Goal: Information Seeking & Learning: Check status

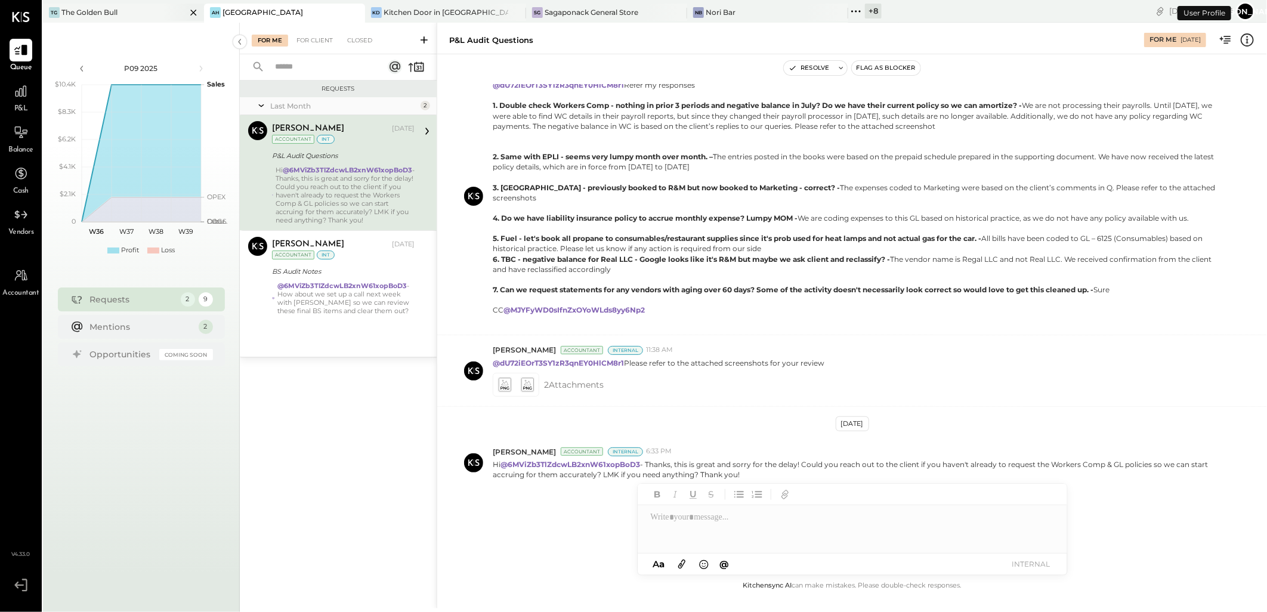
scroll to position [252, 0]
drag, startPoint x: 319, startPoint y: 42, endPoint x: 326, endPoint y: 46, distance: 8.3
click at [319, 42] on div "For Client" at bounding box center [315, 41] width 48 height 12
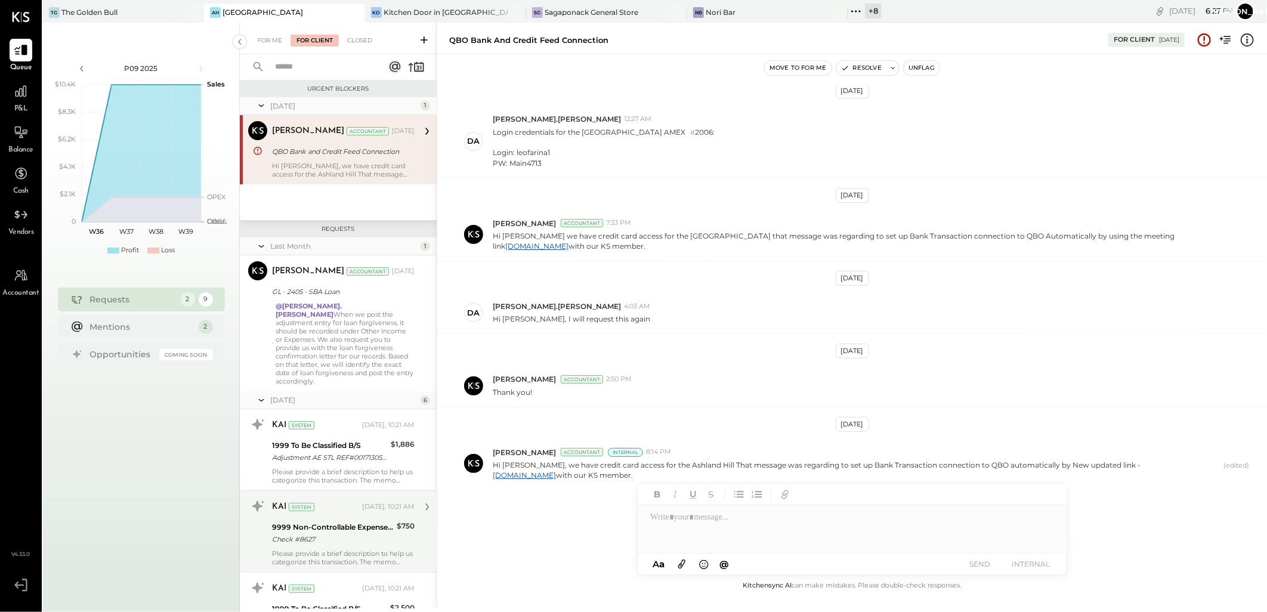
scroll to position [430, 0]
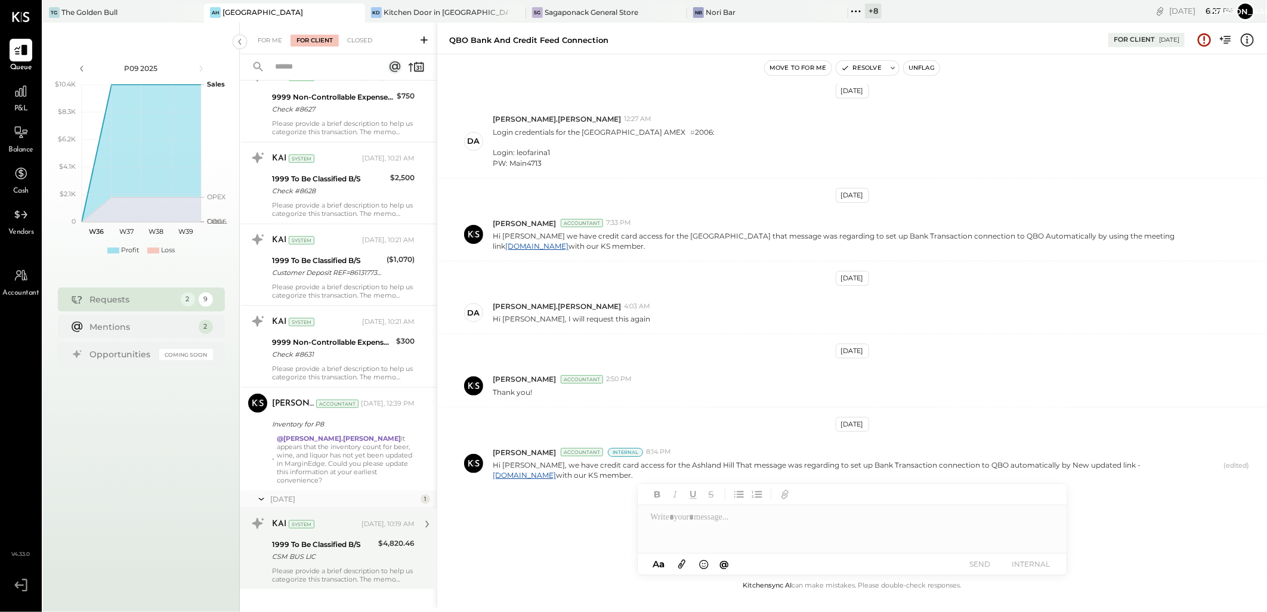
click at [313, 539] on div "1999 To Be Classified B/S" at bounding box center [323, 545] width 103 height 12
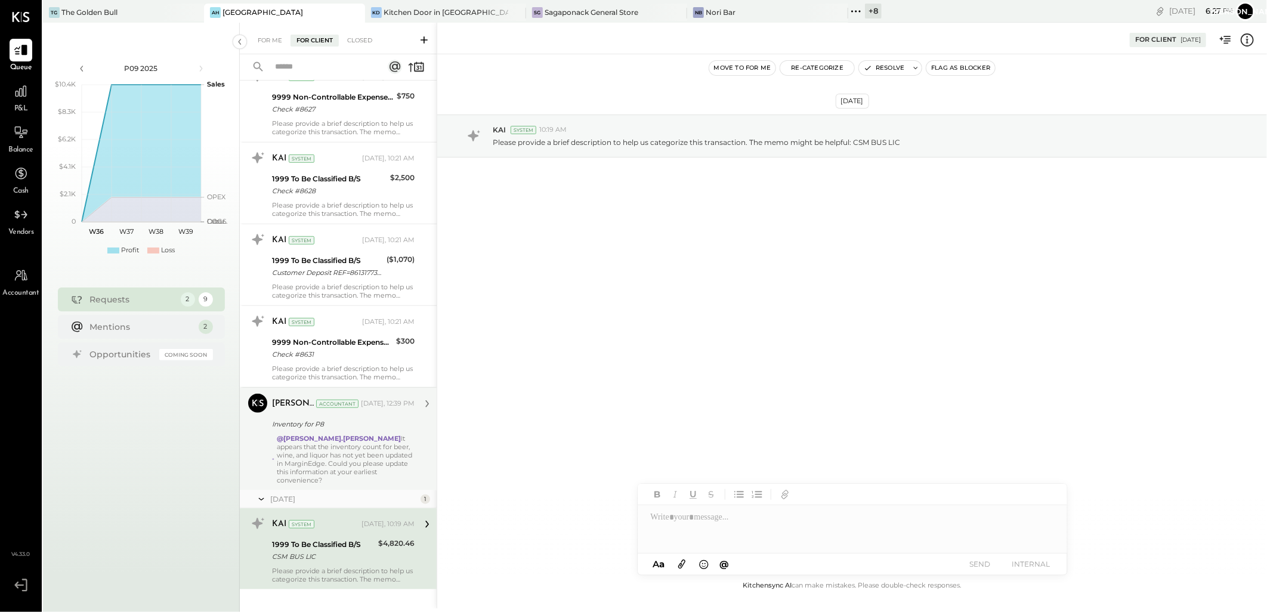
click at [325, 436] on div "@[PERSON_NAME].[PERSON_NAME] It appears that the inventory count for beer, wine…" at bounding box center [346, 459] width 138 height 50
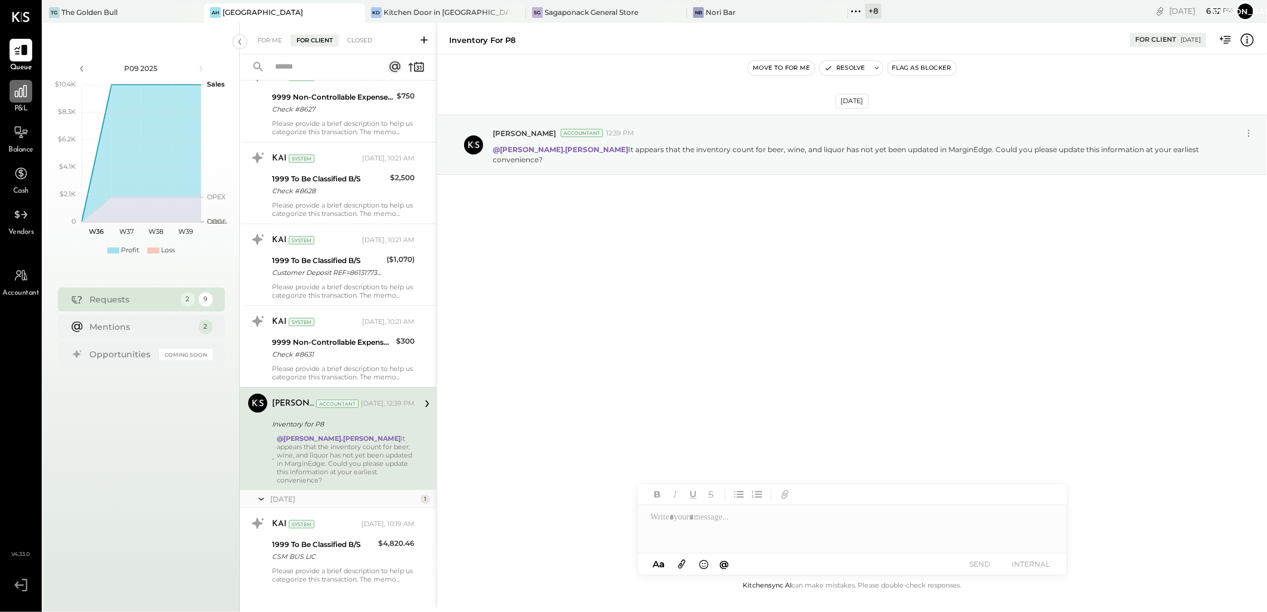
click at [27, 101] on div at bounding box center [21, 91] width 23 height 23
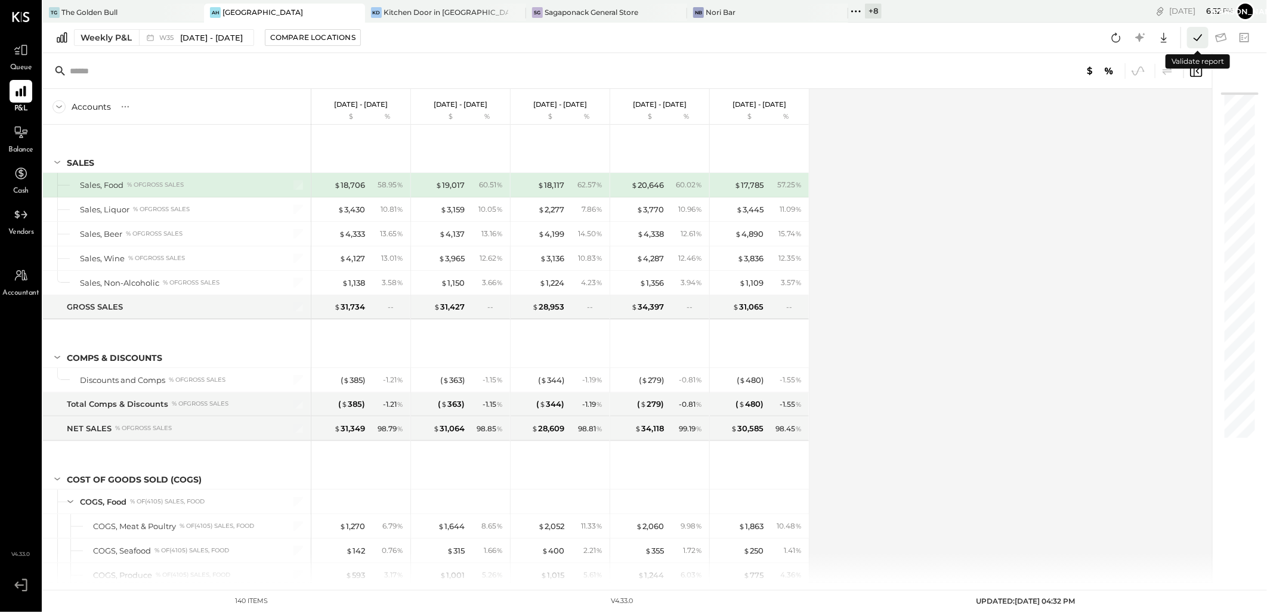
click at [1201, 35] on icon at bounding box center [1198, 38] width 16 height 16
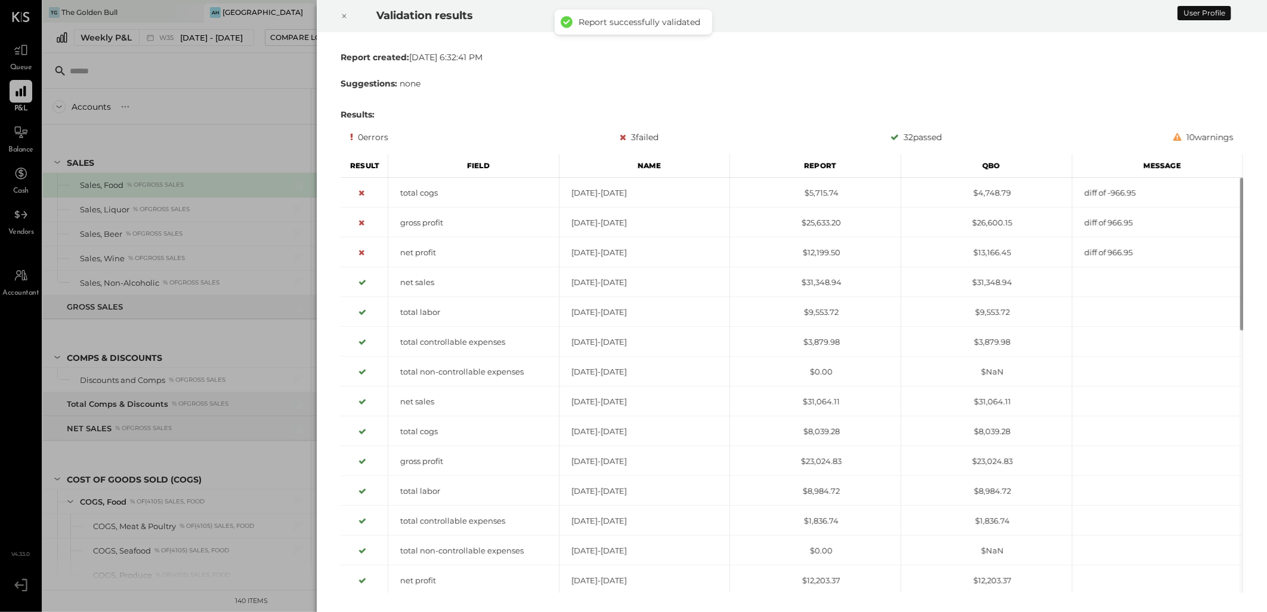
click at [124, 17] on div "Validation results Report created: [DATE] 6:32:41 PM Suggestions: none Results:…" at bounding box center [633, 306] width 1267 height 612
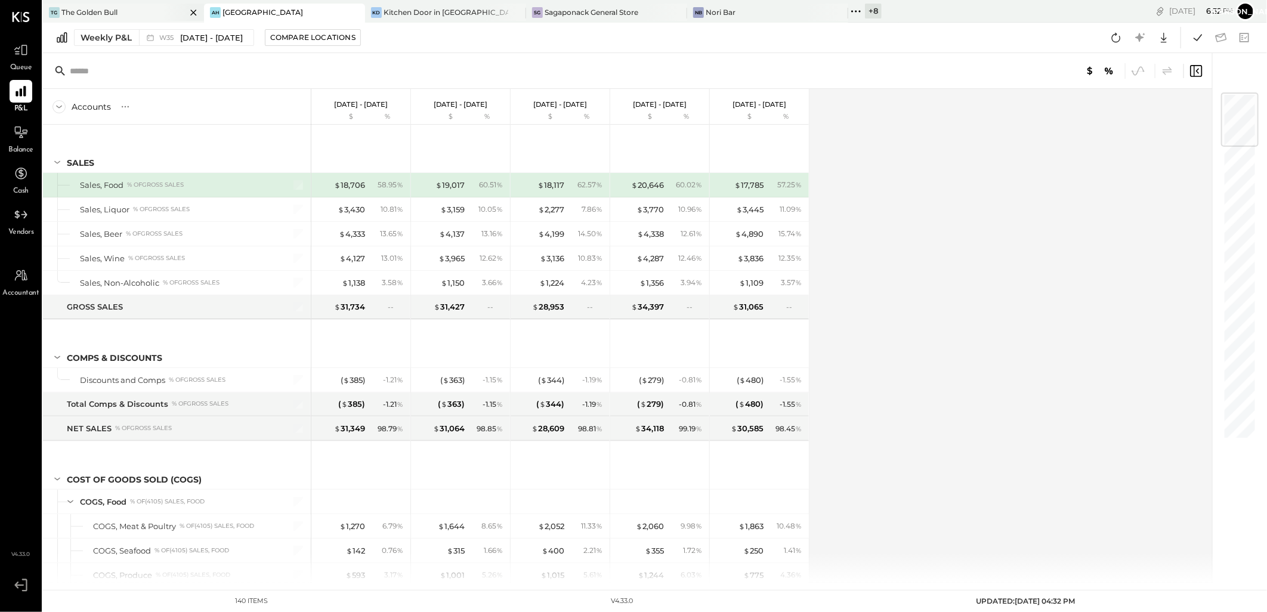
click at [105, 8] on div "The Golden Bull" at bounding box center [89, 12] width 56 height 10
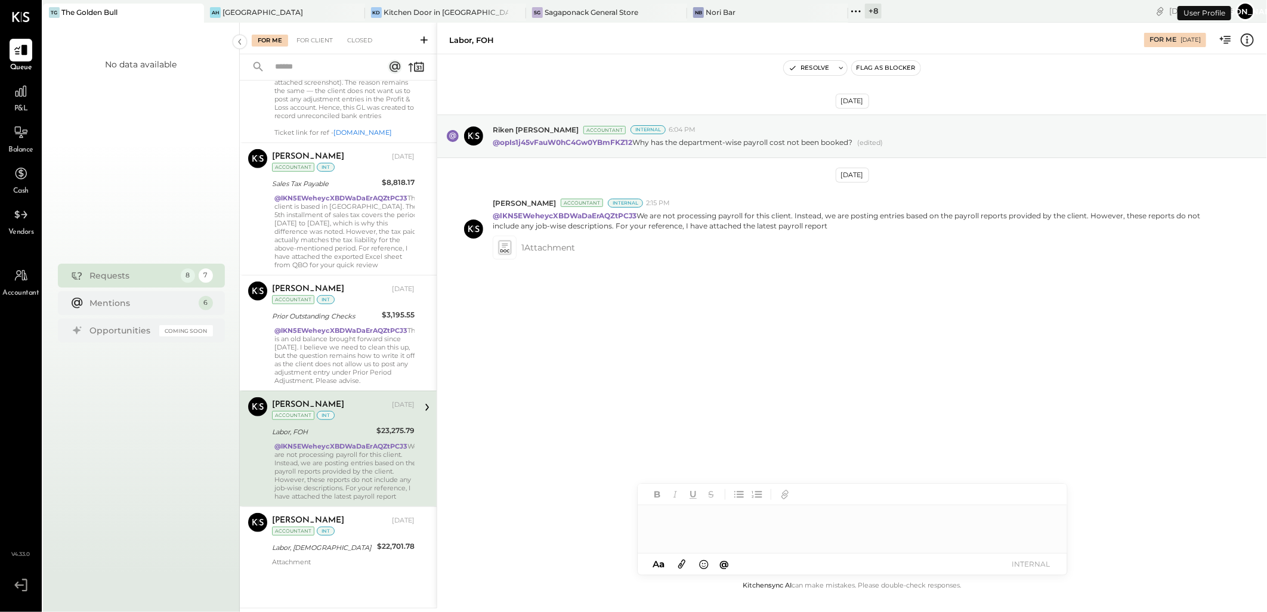
scroll to position [494, 0]
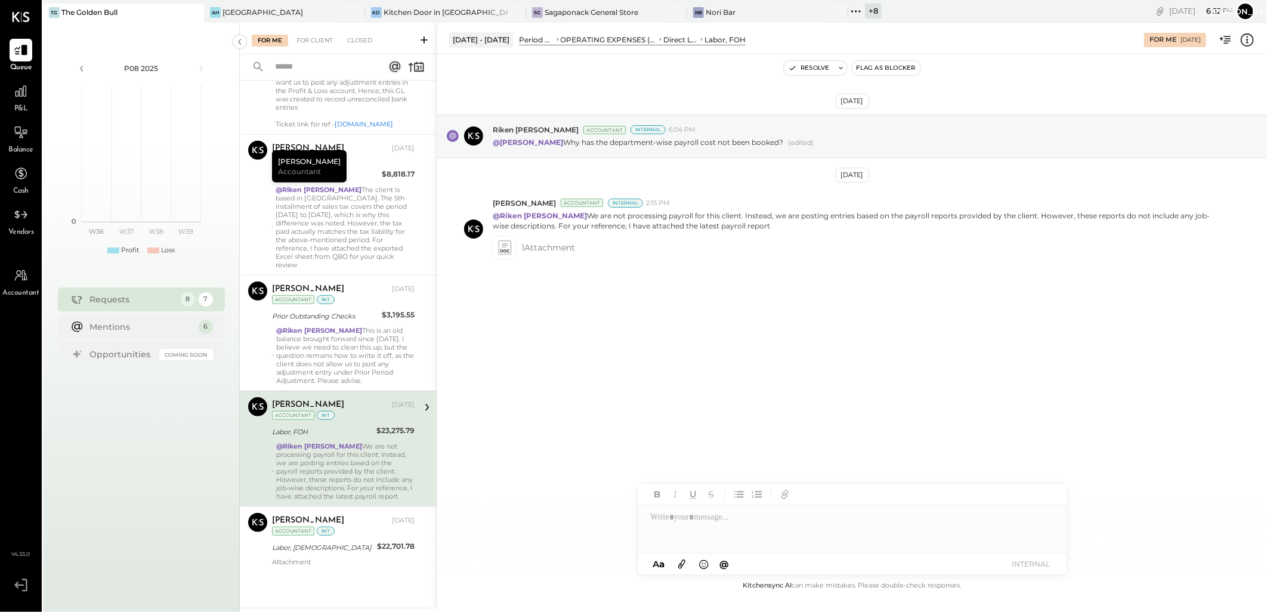
click at [13, 106] on div "P&L" at bounding box center [21, 97] width 23 height 35
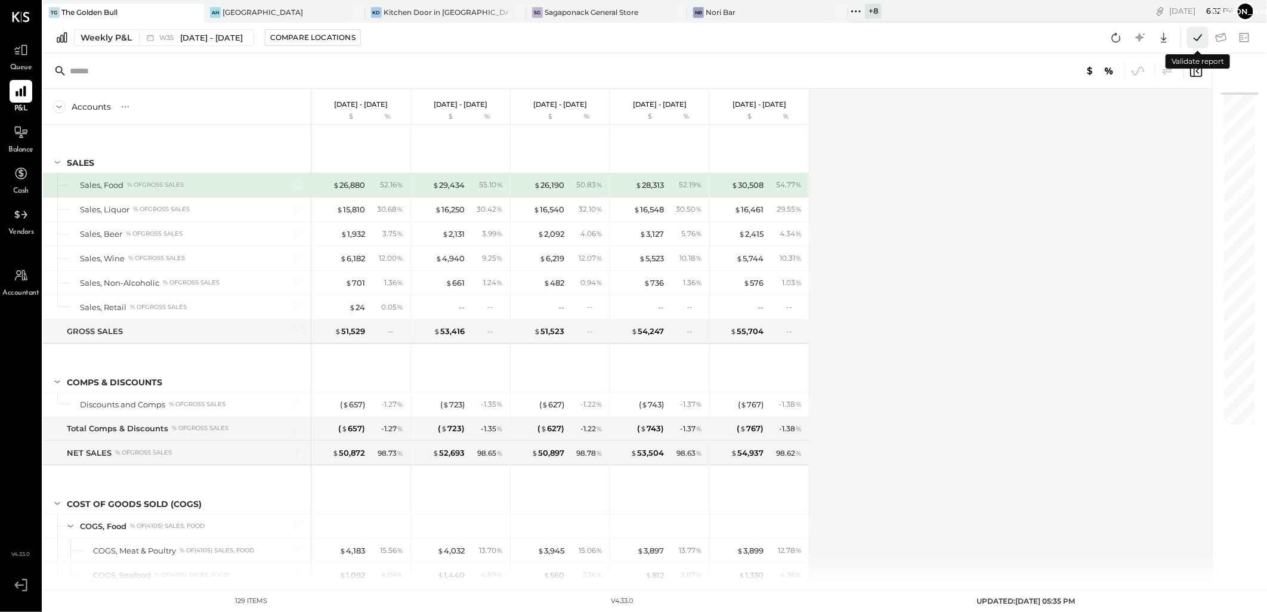
click at [1198, 36] on icon at bounding box center [1198, 38] width 16 height 16
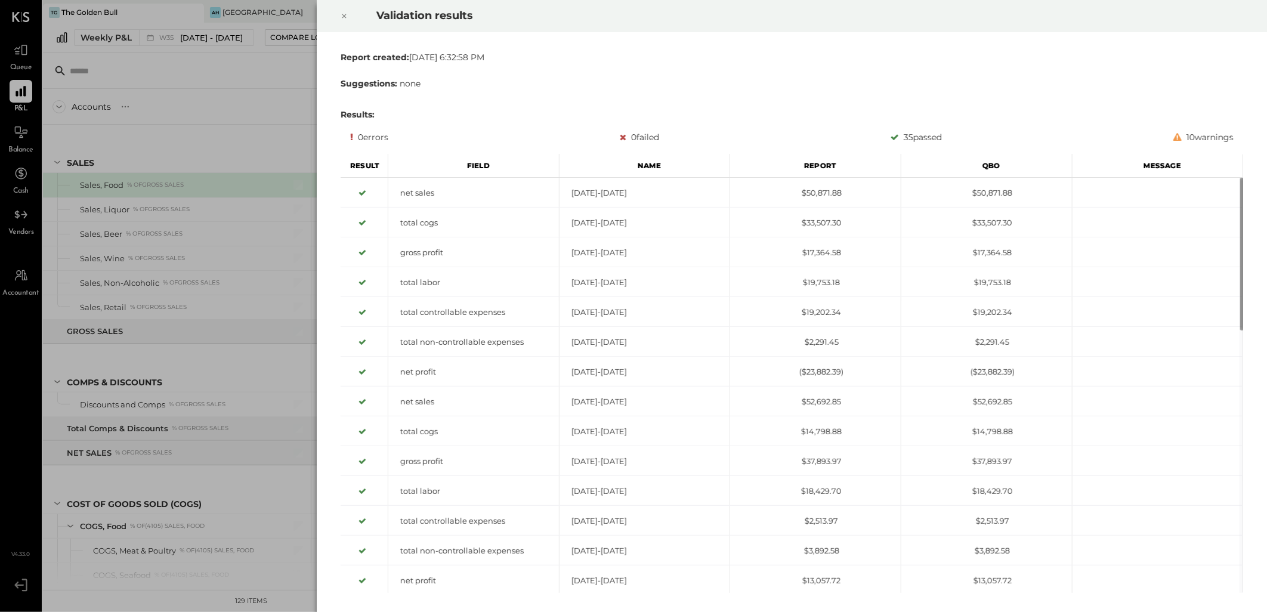
click at [343, 14] on icon at bounding box center [344, 16] width 7 height 14
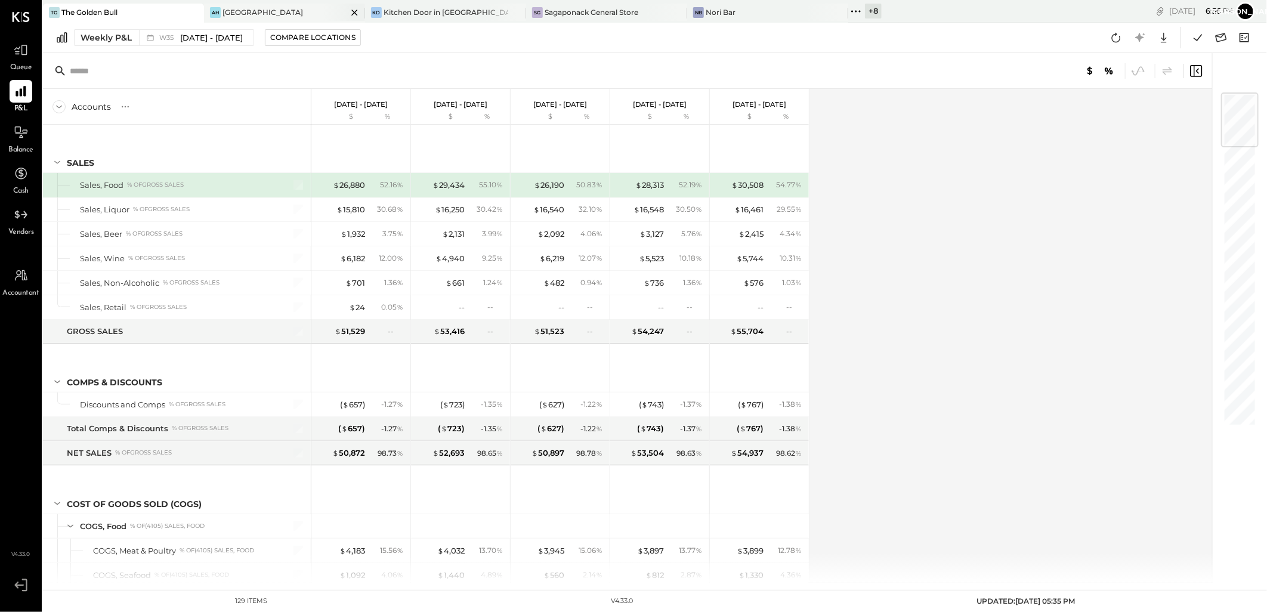
click at [231, 9] on div "[GEOGRAPHIC_DATA]" at bounding box center [263, 12] width 81 height 10
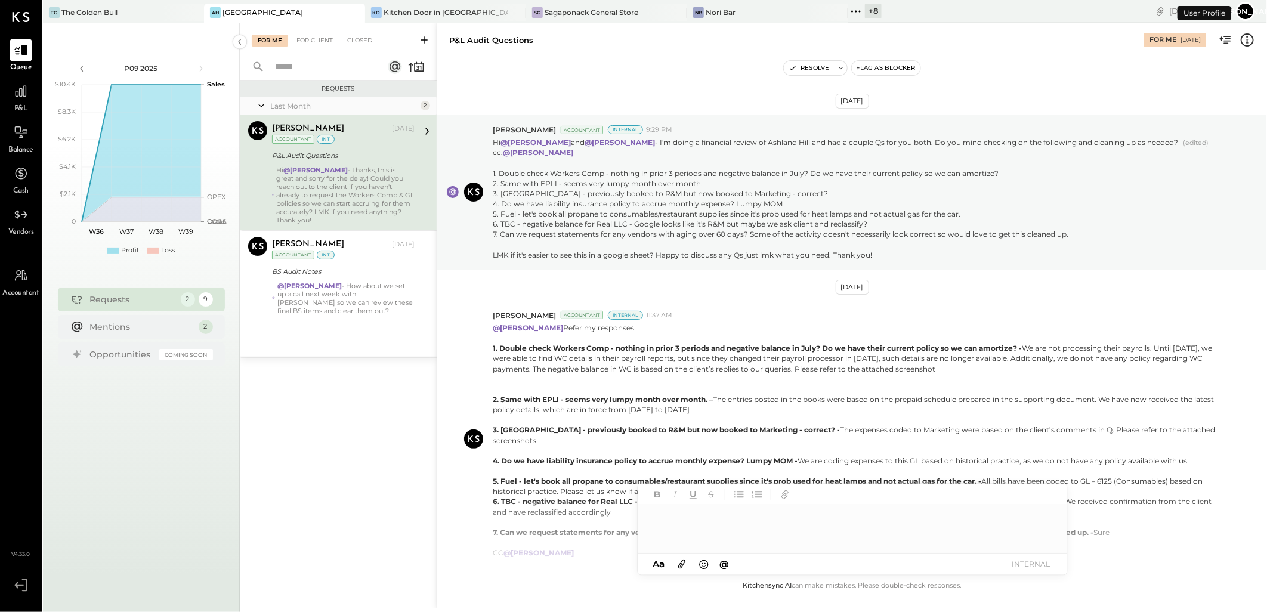
scroll to position [252, 0]
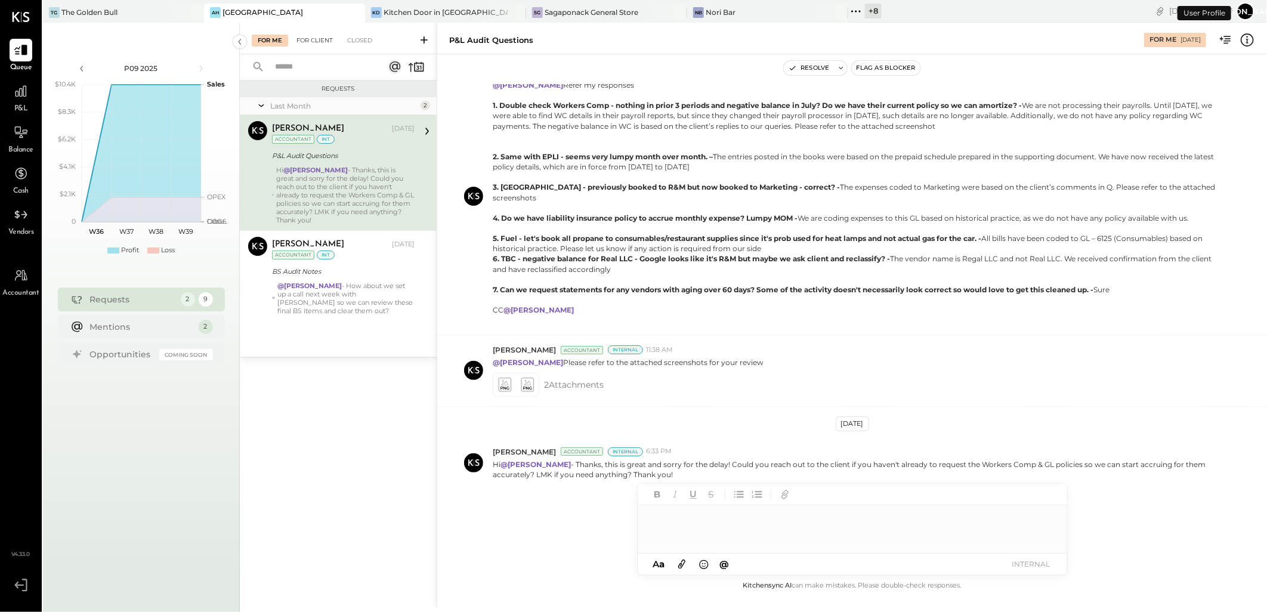
click at [313, 41] on div "For Client" at bounding box center [315, 41] width 48 height 12
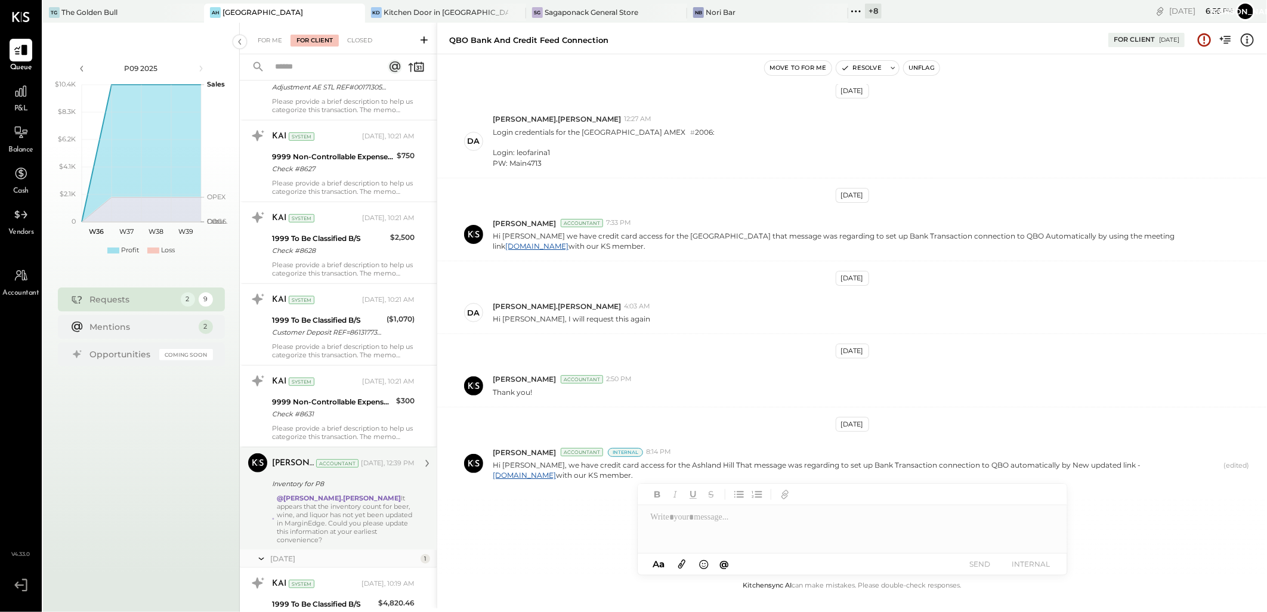
scroll to position [430, 0]
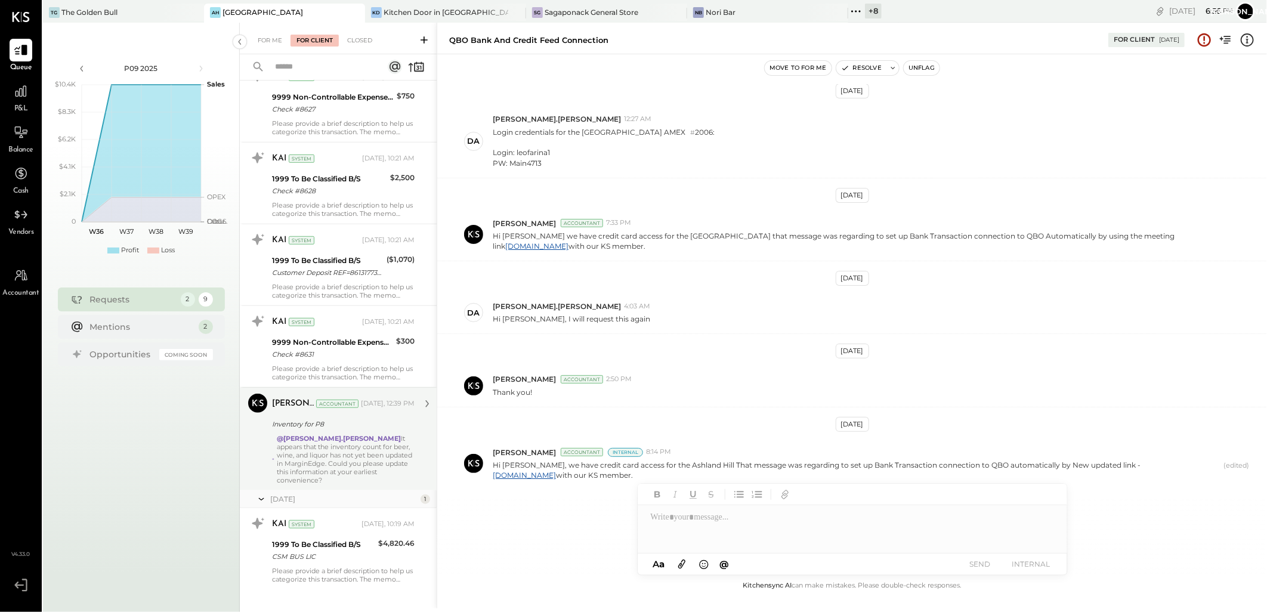
click at [331, 418] on div "Inventory for P8" at bounding box center [341, 424] width 139 height 12
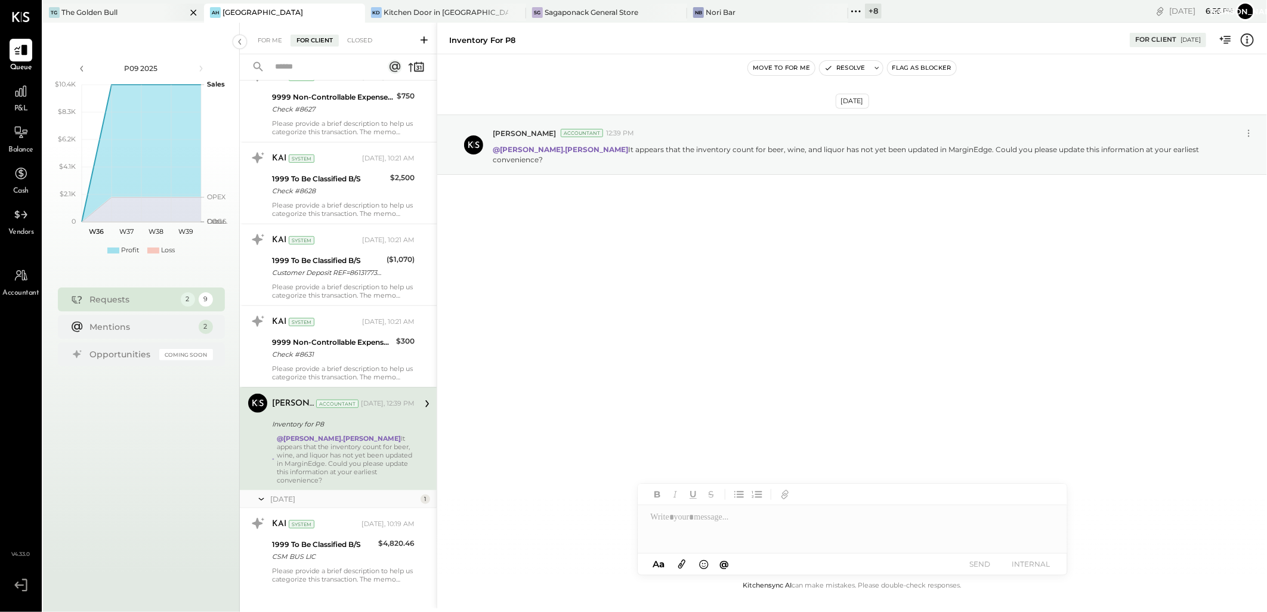
click at [85, 13] on div "The Golden Bull" at bounding box center [89, 12] width 56 height 10
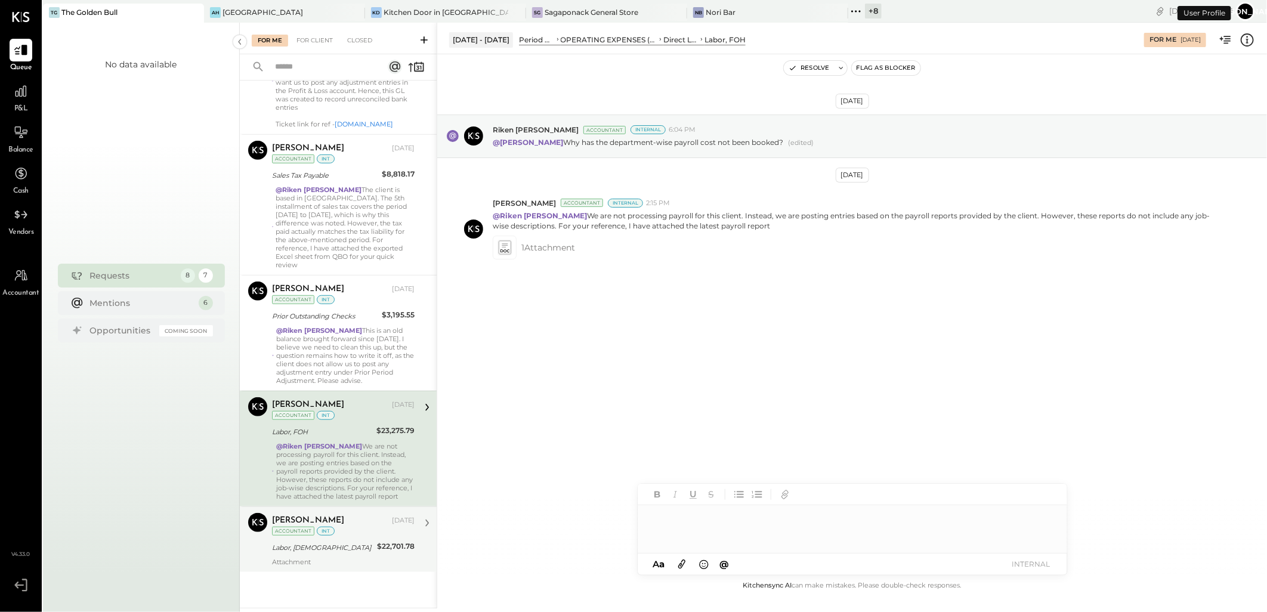
scroll to position [493, 0]
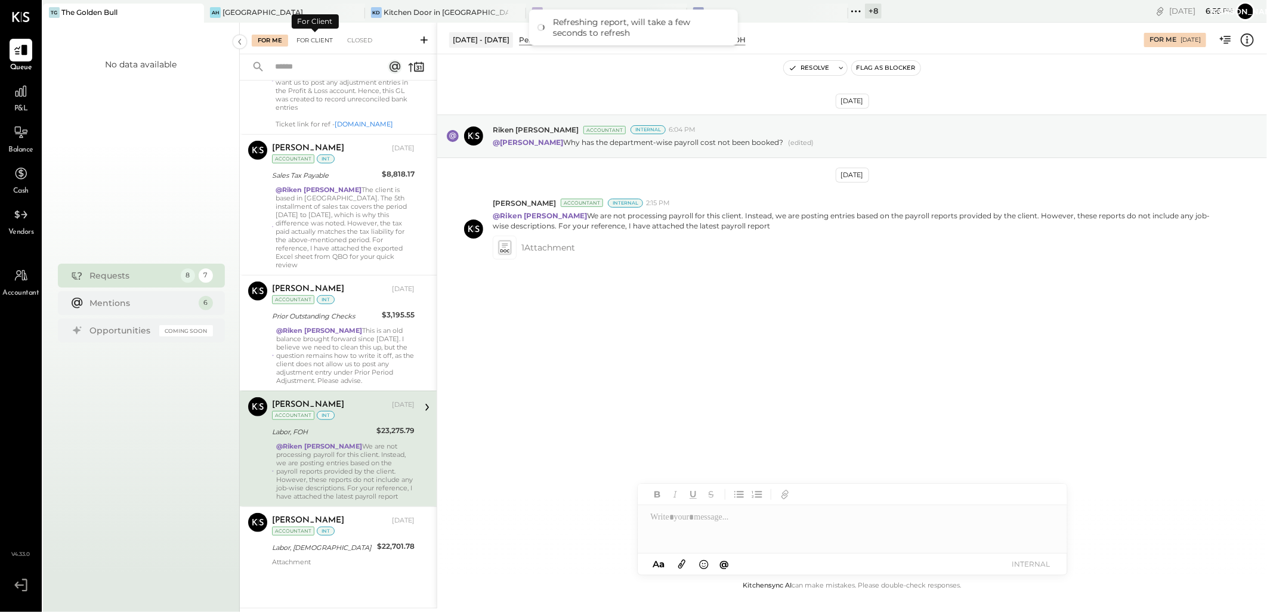
click at [303, 40] on div "For Client" at bounding box center [315, 41] width 48 height 12
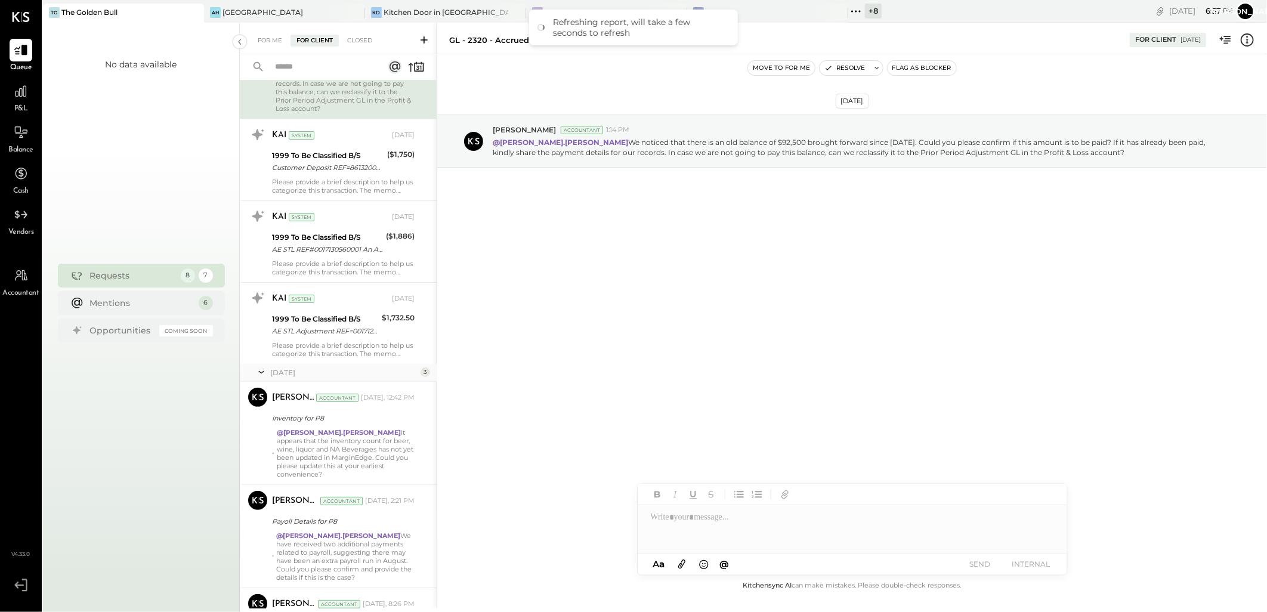
scroll to position [243, 0]
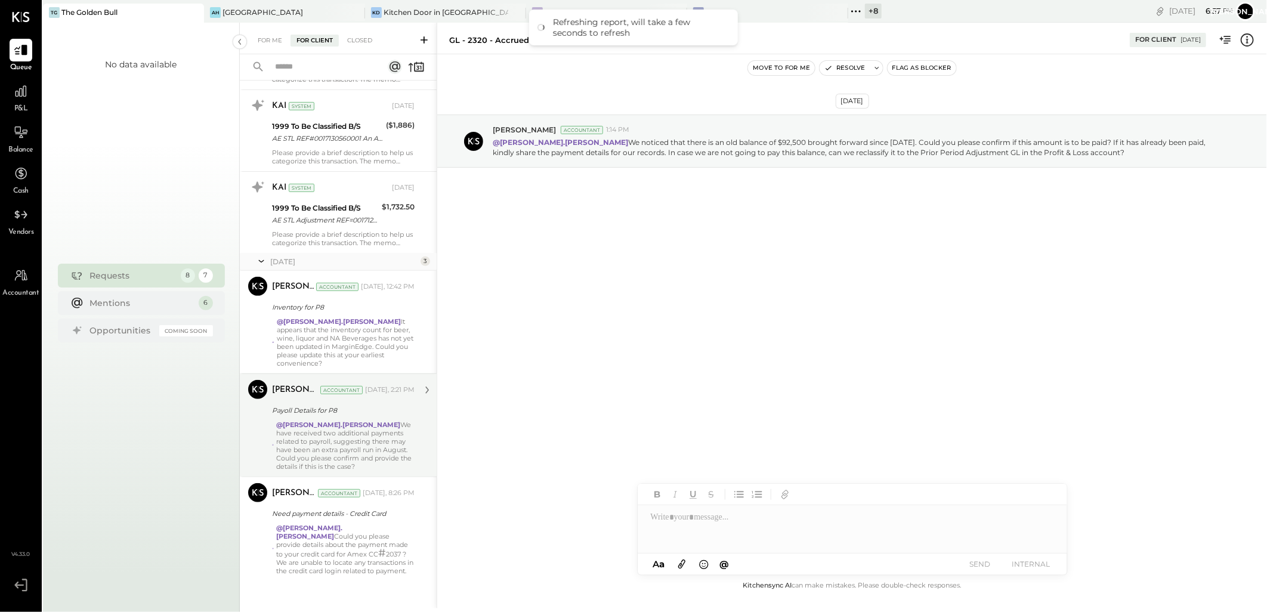
click at [332, 433] on div "@[PERSON_NAME].[PERSON_NAME] We have received two additional payments related t…" at bounding box center [345, 446] width 138 height 50
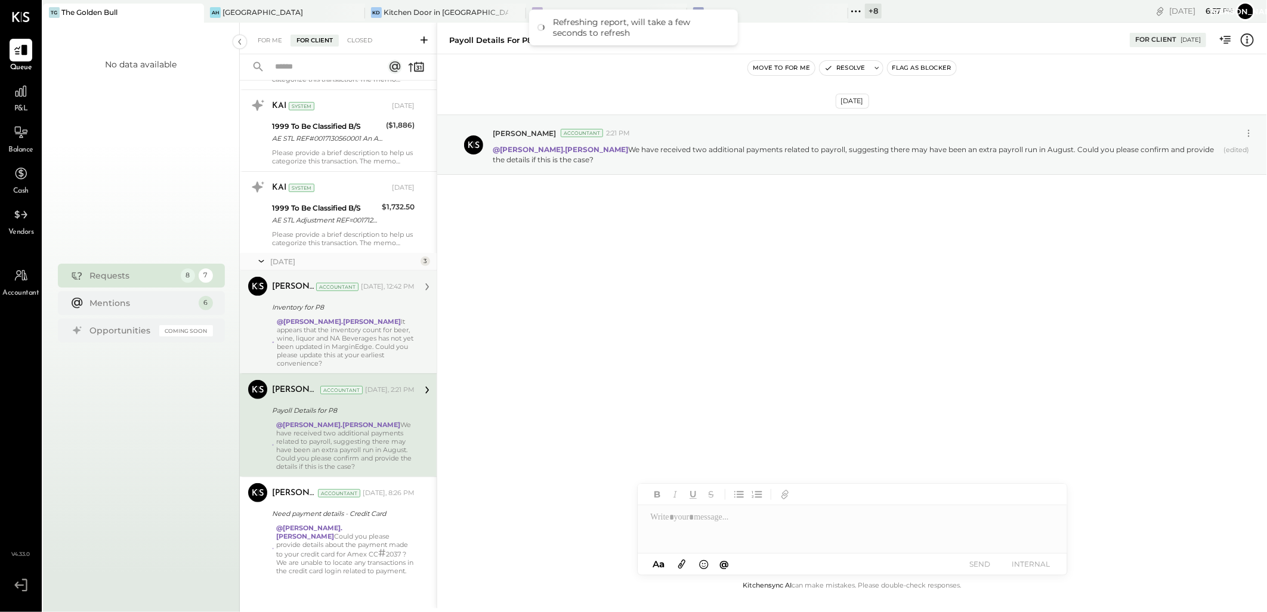
click at [348, 313] on div "Inventory for P8" at bounding box center [341, 307] width 139 height 14
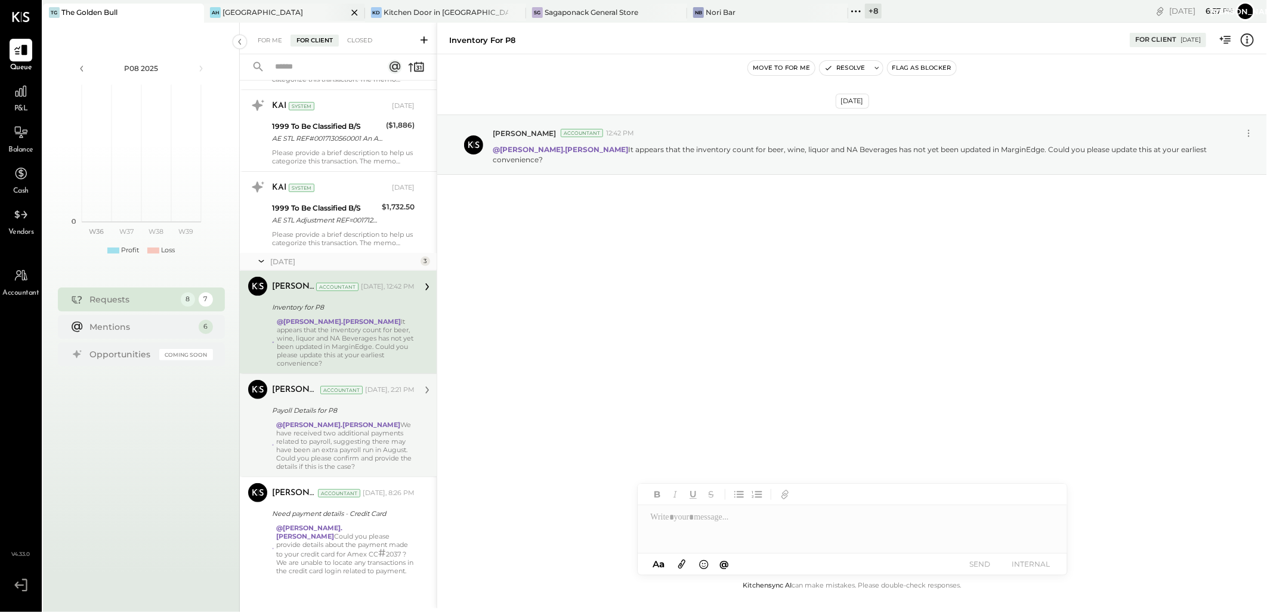
click at [233, 12] on div "[GEOGRAPHIC_DATA]" at bounding box center [263, 12] width 81 height 10
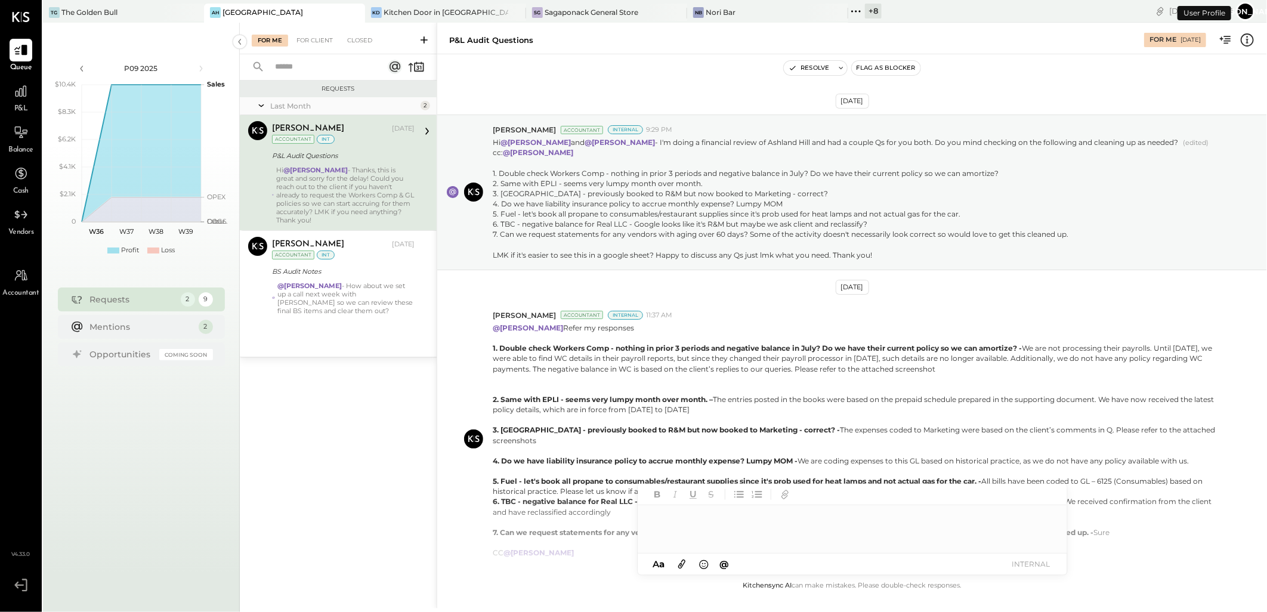
scroll to position [252, 0]
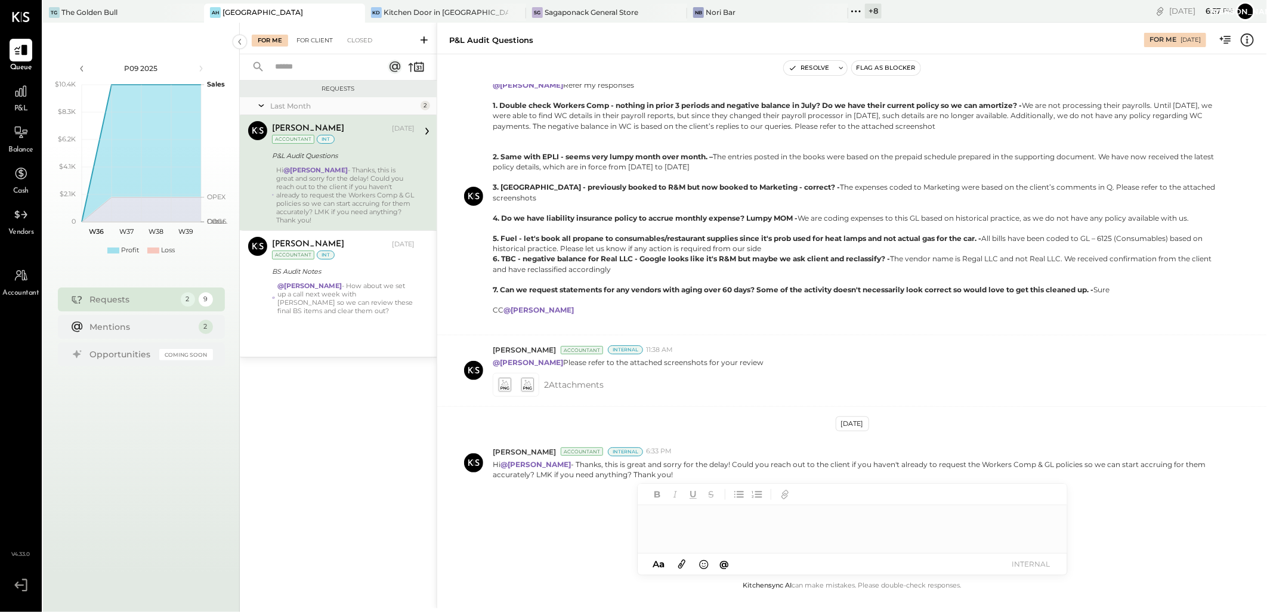
click at [323, 45] on div "For Client" at bounding box center [315, 41] width 48 height 12
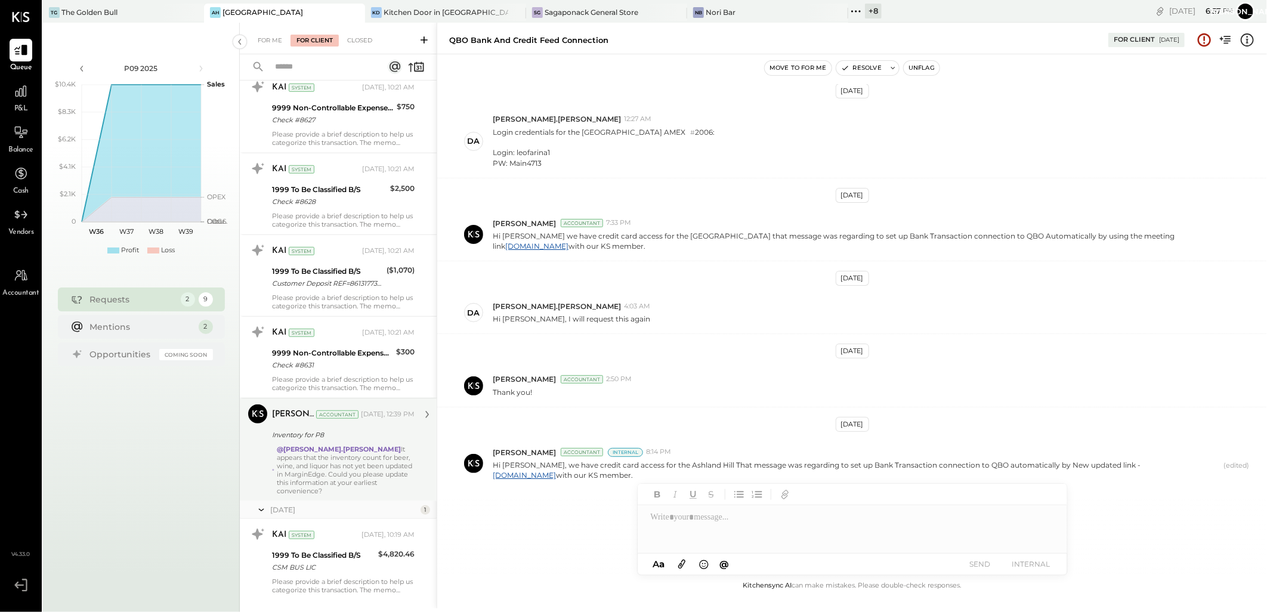
scroll to position [430, 0]
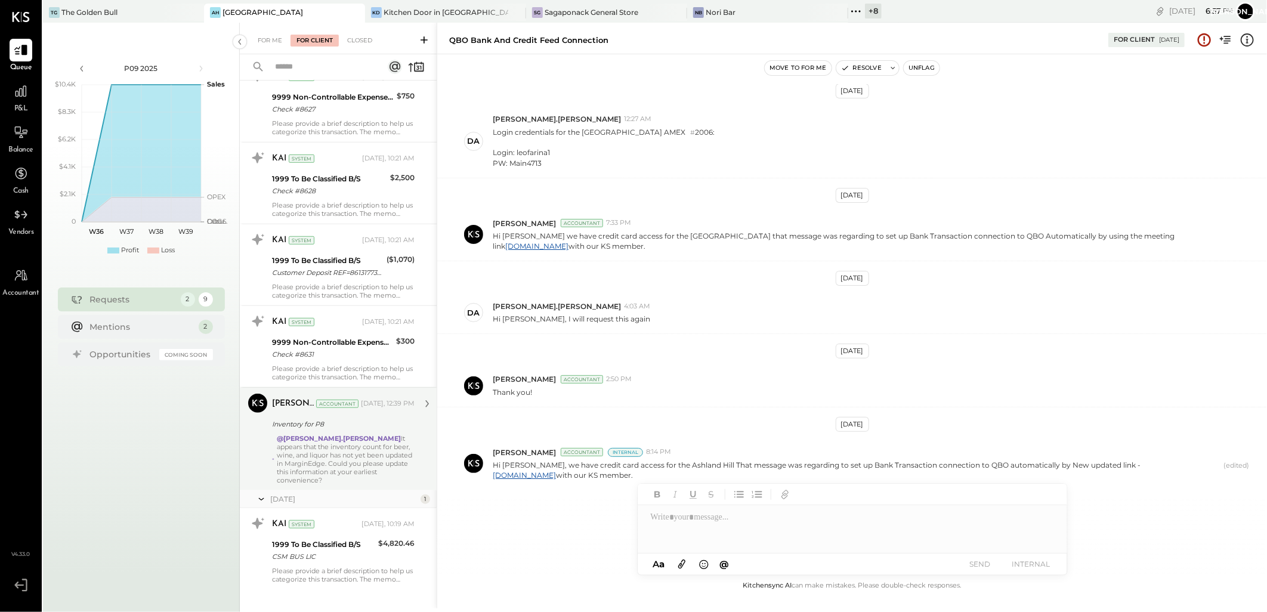
click at [325, 436] on div "@[PERSON_NAME].[PERSON_NAME] It appears that the inventory count for beer, wine…" at bounding box center [346, 459] width 138 height 50
